Goal: Transaction & Acquisition: Purchase product/service

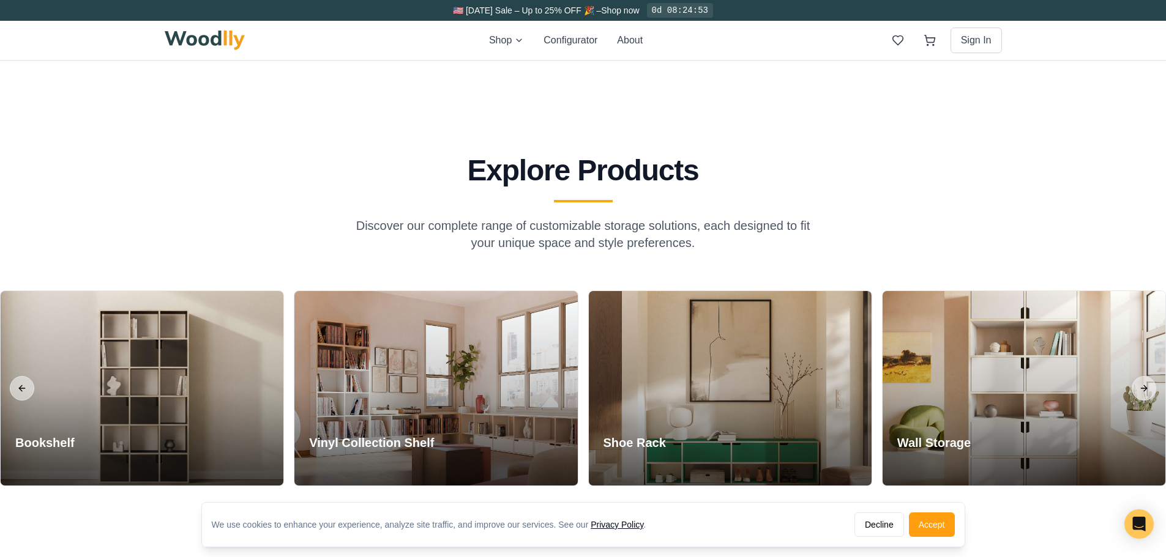
scroll to position [918, 0]
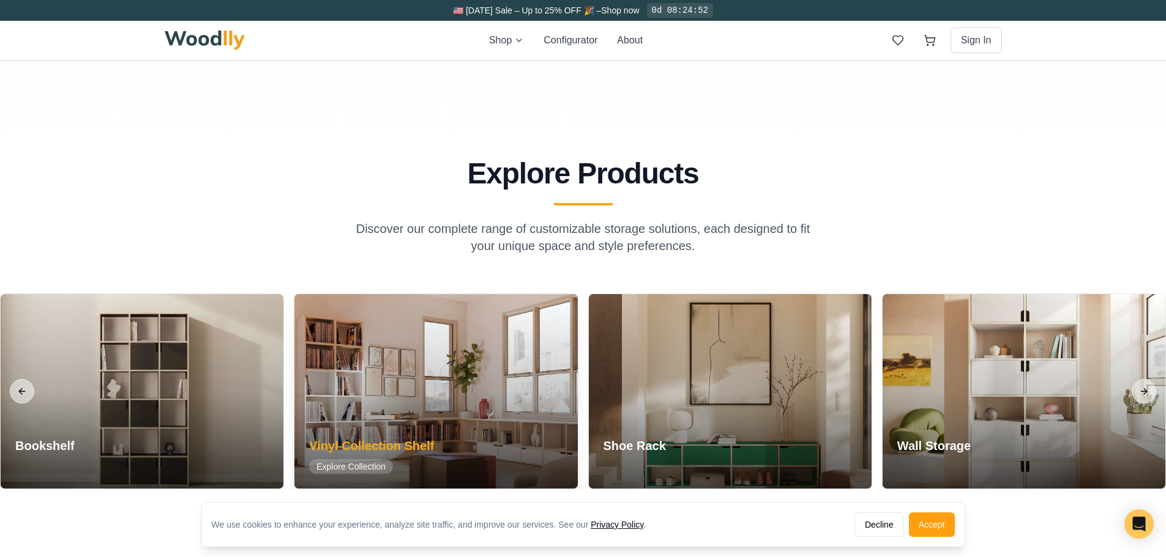
click at [419, 438] on h3 "Vinyl Collection Shelf" at bounding box center [371, 446] width 125 height 17
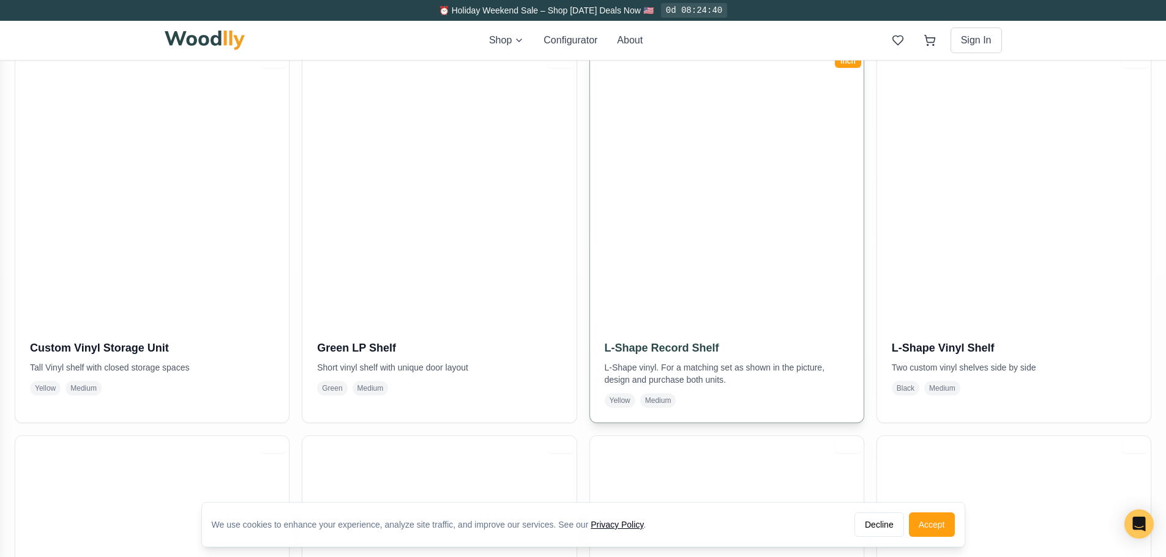
scroll to position [673, 0]
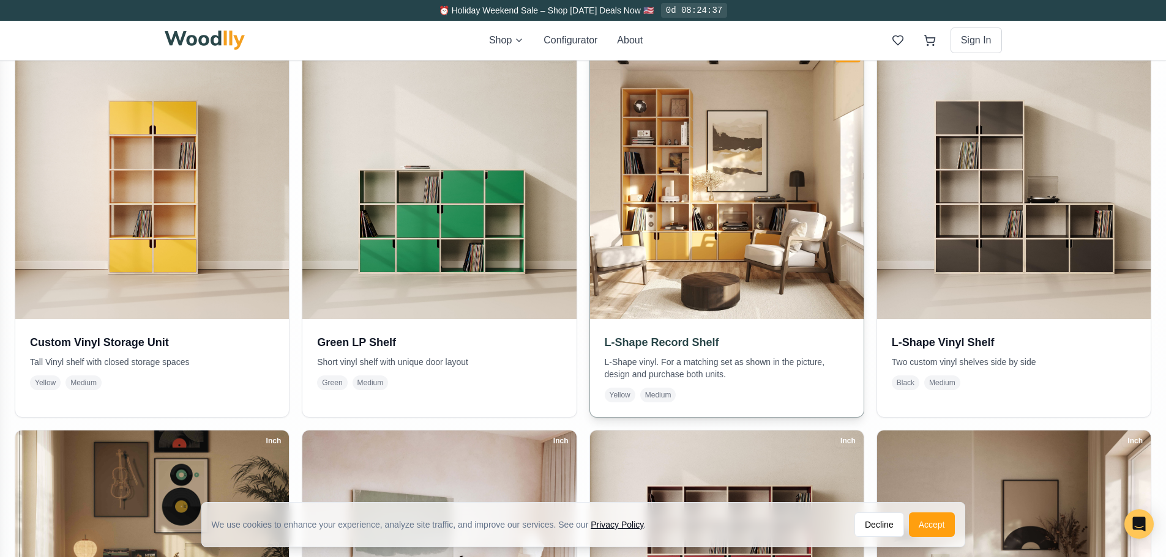
click at [717, 252] on img at bounding box center [727, 183] width 288 height 288
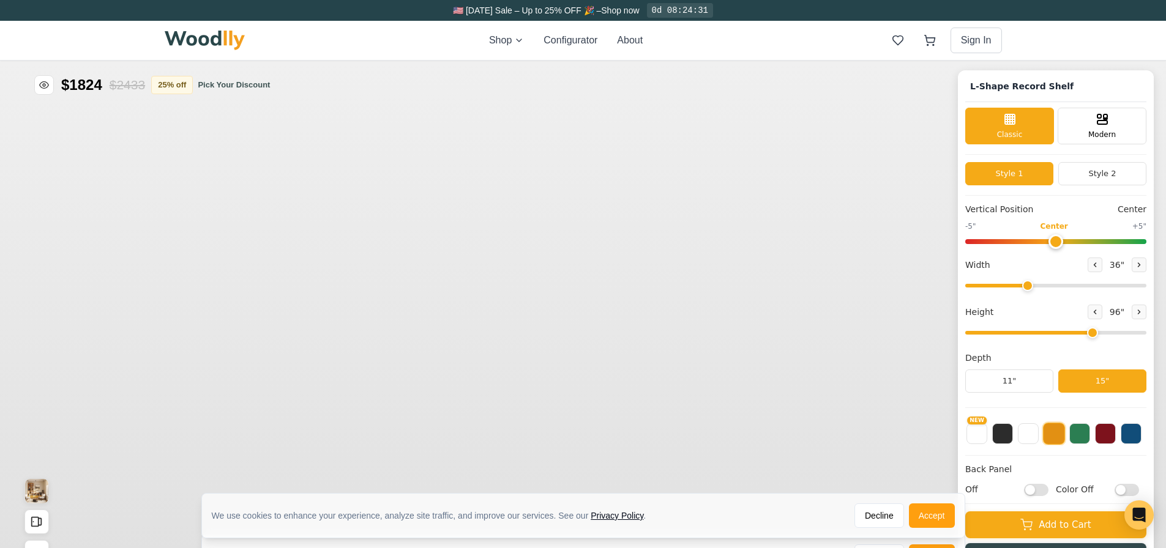
type input "36"
type input "6"
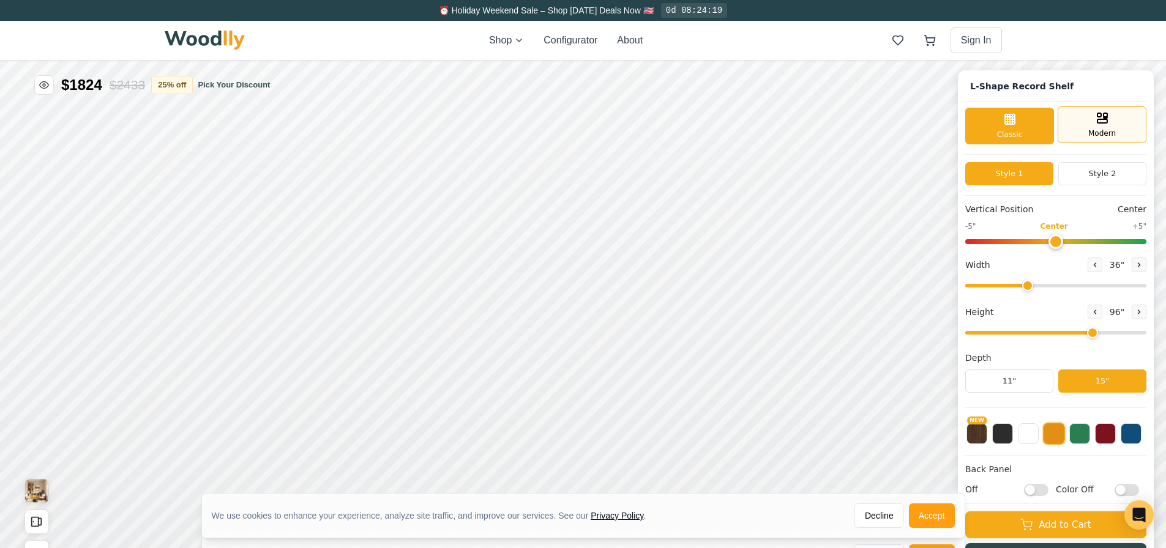
click at [1101, 123] on icon at bounding box center [1102, 118] width 15 height 15
